Goal: Complete application form: Complete application form

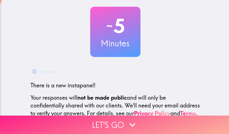
scroll to position [35, 0]
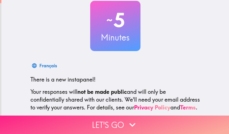
click at [126, 118] on icon "button" at bounding box center [132, 124] width 12 height 12
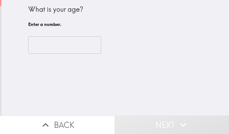
scroll to position [0, 0]
click at [61, 43] on input "number" at bounding box center [64, 44] width 73 height 17
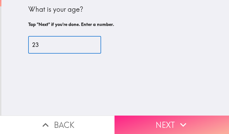
type input "23"
click at [178, 118] on icon "button" at bounding box center [183, 124] width 12 height 12
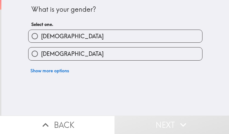
click at [28, 32] on input "[DEMOGRAPHIC_DATA]" at bounding box center [34, 36] width 13 height 13
radio input "true"
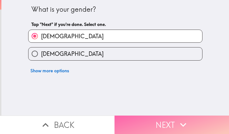
click at [173, 121] on button "Next" at bounding box center [171, 124] width 114 height 18
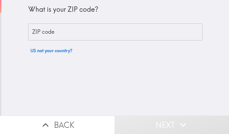
click at [50, 30] on div "ZIP code ZIP code" at bounding box center [115, 31] width 174 height 17
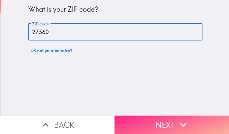
type input "27560"
click at [164, 118] on button "Next" at bounding box center [171, 124] width 114 height 18
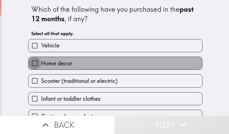
click at [33, 62] on input "Home decor" at bounding box center [34, 63] width 13 height 13
checkbox input "true"
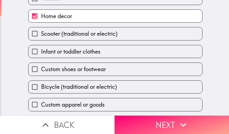
scroll to position [50, 0]
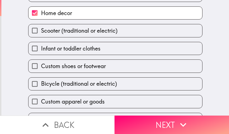
click at [31, 64] on input "Custom shoes or footwear" at bounding box center [34, 66] width 13 height 13
checkbox input "true"
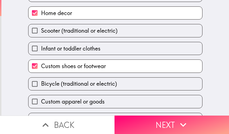
click at [30, 81] on input "Bicycle (traditional or electric)" at bounding box center [34, 84] width 13 height 13
checkbox input "true"
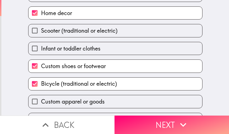
drag, startPoint x: 32, startPoint y: 100, endPoint x: 57, endPoint y: 72, distance: 37.8
click at [32, 100] on input "Custom apparel or goods" at bounding box center [34, 101] width 13 height 13
checkbox input "true"
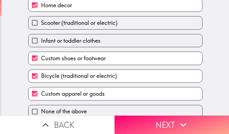
scroll to position [64, 0]
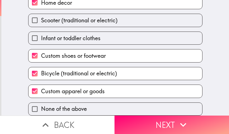
click at [154, 119] on button "Next" at bounding box center [171, 124] width 114 height 18
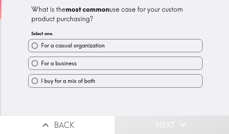
click at [31, 45] on input "For a casual organization" at bounding box center [34, 45] width 13 height 13
radio input "true"
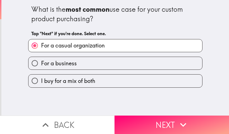
click at [29, 79] on input "I buy for a mix of both" at bounding box center [34, 80] width 13 height 13
radio input "true"
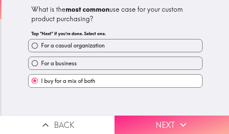
click at [158, 120] on button "Next" at bounding box center [171, 124] width 114 height 18
